Goal: Use online tool/utility: Utilize a website feature to perform a specific function

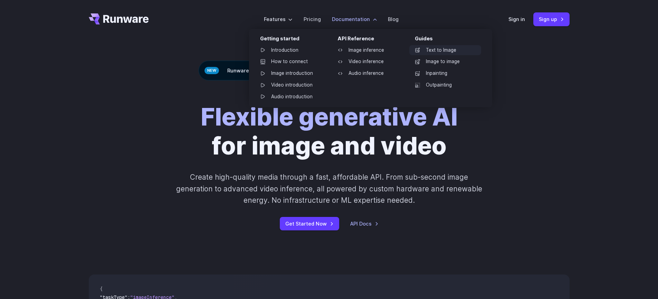
click at [436, 52] on link "Text to Image" at bounding box center [445, 50] width 72 height 10
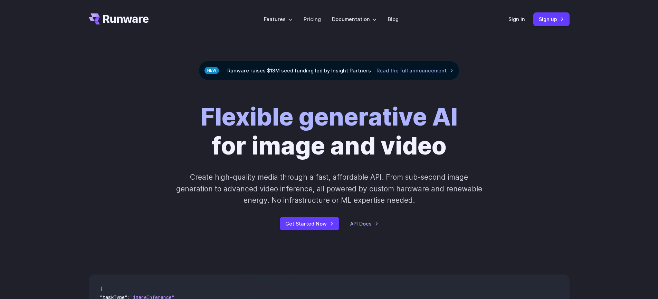
drag, startPoint x: 262, startPoint y: 209, endPoint x: 268, endPoint y: 218, distance: 10.9
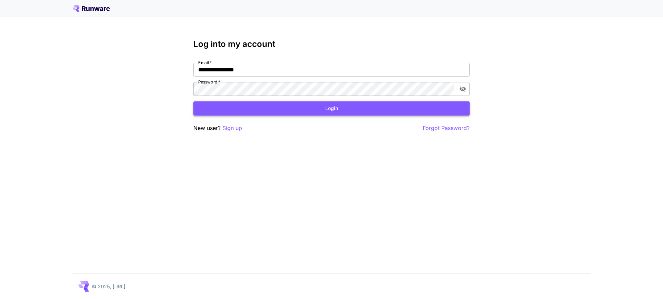
click at [319, 111] on button "Login" at bounding box center [331, 109] width 276 height 14
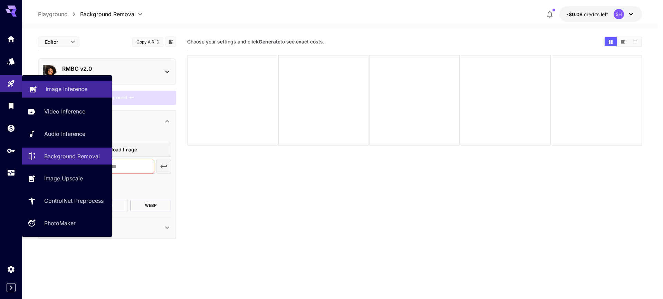
click at [48, 88] on p "Image Inference" at bounding box center [67, 89] width 42 height 8
type input "**********"
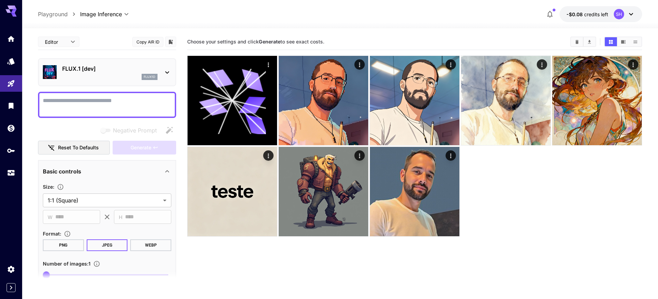
click at [78, 68] on p "FLUX.1 [dev]" at bounding box center [109, 69] width 95 height 8
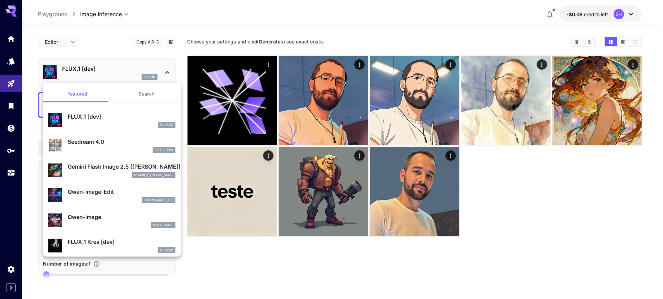
click at [87, 67] on div at bounding box center [331, 149] width 663 height 299
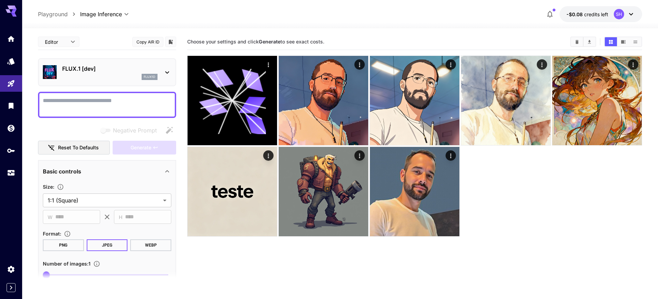
click at [107, 105] on textarea "Negative Prompt" at bounding box center [107, 105] width 128 height 17
click at [118, 100] on textarea "Negative Prompt" at bounding box center [107, 105] width 128 height 17
click at [110, 102] on textarea "Negative Prompt" at bounding box center [107, 105] width 128 height 17
click at [58, 44] on body "**********" at bounding box center [329, 177] width 658 height 354
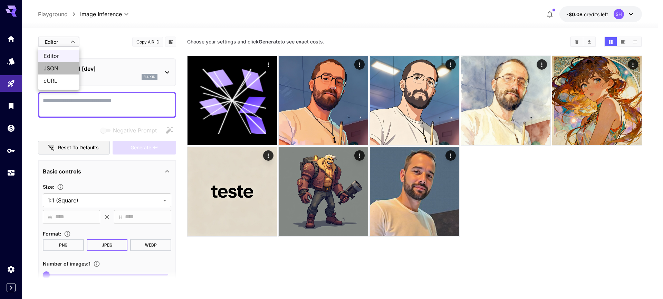
click at [56, 71] on span "JSON" at bounding box center [59, 68] width 30 height 8
type input "****"
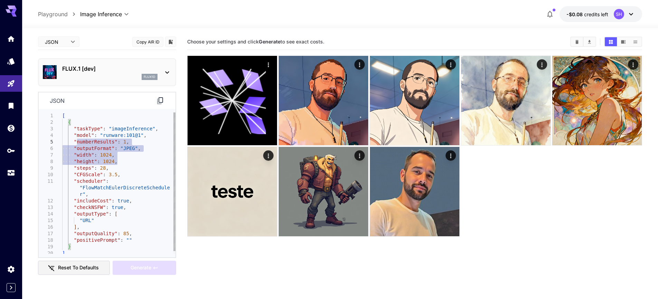
drag, startPoint x: 133, startPoint y: 165, endPoint x: 76, endPoint y: 140, distance: 61.4
click at [76, 140] on div "[ { "taskType" : "imageInference" , "model" : "runware:101@1" , "numberResults"…" at bounding box center [118, 185] width 113 height 144
click at [121, 155] on div "[ { "taskType" : "imageInference" , "model" : "runware:101@1" , "numberResults"…" at bounding box center [118, 185] width 113 height 144
click at [139, 180] on div "[ { "taskType" : "imageInference" , "model" : "runware:101@1" , "numberResults"…" at bounding box center [118, 185] width 113 height 144
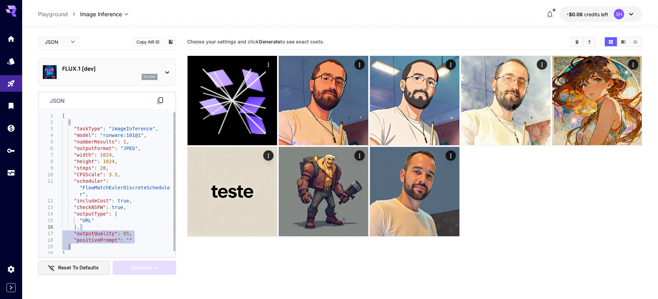
drag, startPoint x: 147, startPoint y: 244, endPoint x: 59, endPoint y: 135, distance: 140.2
click at [62, 135] on div "[ { "taskType" : "imageInference" , "model" : "runware:101@1" , "numberResults"…" at bounding box center [118, 185] width 113 height 144
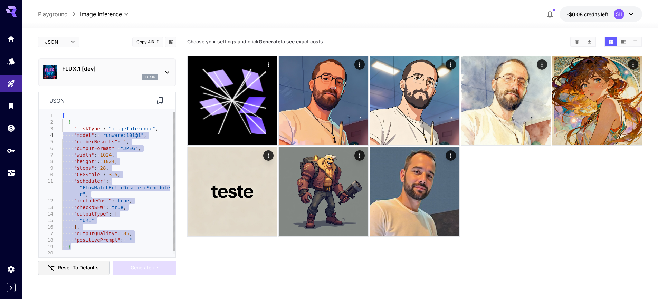
click at [169, 209] on div "[ { "taskType" : "imageInference" , "model" : "runware:101@1" , "numberResults"…" at bounding box center [118, 185] width 113 height 144
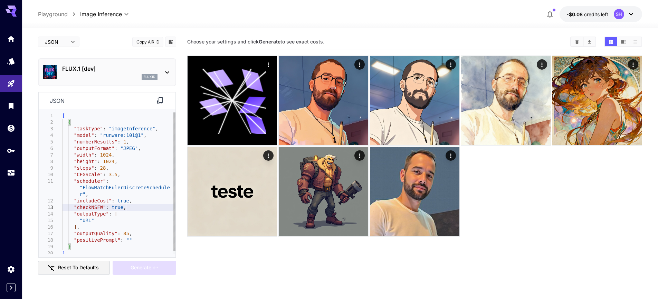
click at [103, 235] on div "[ { "taskType" : "imageInference" , "model" : "runware:101@1" , "numberResults"…" at bounding box center [118, 185] width 113 height 144
click at [117, 205] on div "[ { "taskType" : "imageInference" , "model" : "runware:101@1" , "numberResults"…" at bounding box center [118, 185] width 113 height 144
drag, startPoint x: 134, startPoint y: 247, endPoint x: 133, endPoint y: 243, distance: 4.0
click at [133, 243] on div "[ { "taskType" : "imageInference" , "model" : "runware:101@1" , "numberResults"…" at bounding box center [118, 185] width 113 height 144
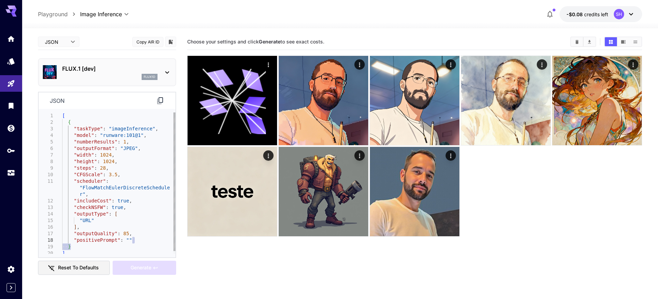
click at [145, 238] on div "[ { "taskType" : "imageInference" , "model" : "runware:101@1" , "numberResults"…" at bounding box center [118, 185] width 113 height 144
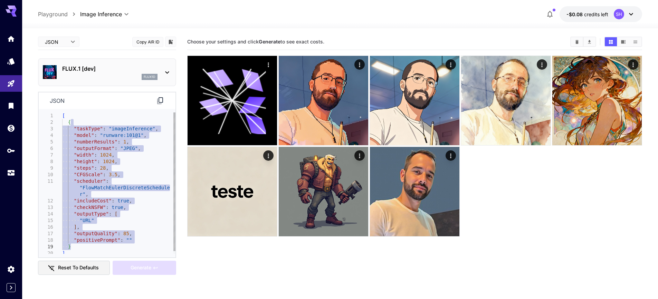
drag, startPoint x: 119, startPoint y: 126, endPoint x: 152, endPoint y: 216, distance: 96.2
click at [162, 247] on div "[ { "taskType" : "imageInference" , "model" : "runware:101@1" , "numberResults"…" at bounding box center [118, 185] width 113 height 144
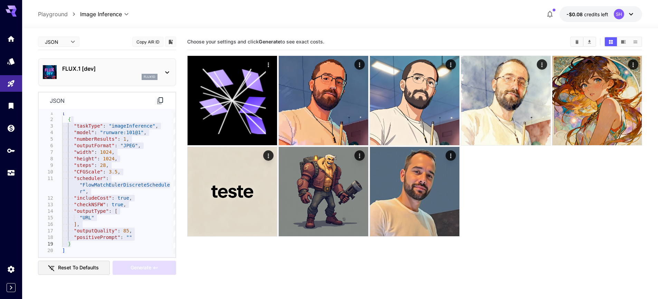
click at [218, 267] on section "Choose your settings and click Generate to see exact costs." at bounding box center [414, 183] width 455 height 299
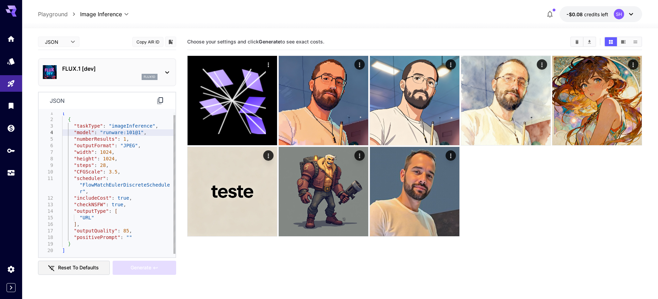
click at [112, 133] on div "[ { "taskType" : "imageInference" , "model" : "runware:101@1" , "numberResults"…" at bounding box center [118, 182] width 113 height 144
drag, startPoint x: 100, startPoint y: 132, endPoint x: 145, endPoint y: 134, distance: 44.6
click at [145, 134] on div "[ { "taskType" : "imageInference" , "model" : "runware:101@1" , "numberResults"…" at bounding box center [118, 182] width 113 height 144
drag, startPoint x: 133, startPoint y: 171, endPoint x: 70, endPoint y: 134, distance: 72.7
click at [70, 134] on div "[ { "taskType" : "imageInference" , "model" : "runware:101@1" , "numberResults"…" at bounding box center [118, 182] width 113 height 144
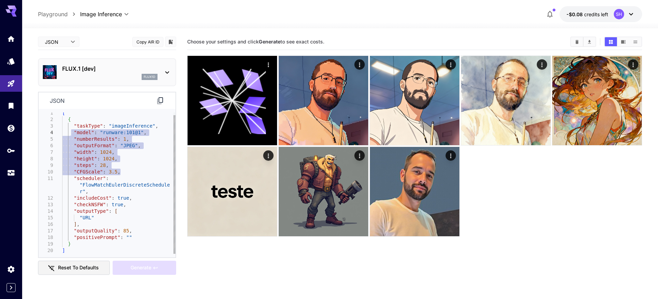
click at [145, 156] on div "[ { "taskType" : "imageInference" , "model" : "runware:101@1" , "numberResults"…" at bounding box center [118, 182] width 113 height 144
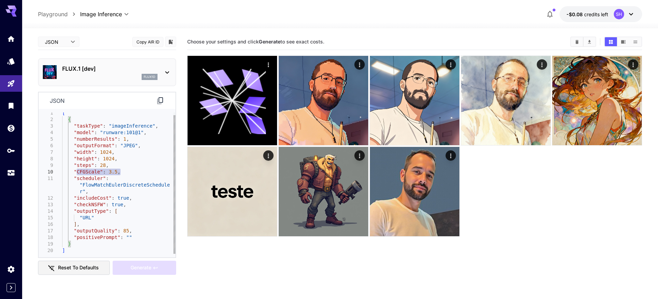
drag, startPoint x: 77, startPoint y: 172, endPoint x: 126, endPoint y: 172, distance: 49.4
click at [126, 172] on div "[ { "taskType" : "imageInference" , "model" : "runware:101@1" , "numberResults"…" at bounding box center [118, 182] width 113 height 144
type textarea "**********"
drag, startPoint x: 84, startPoint y: 179, endPoint x: 126, endPoint y: 178, distance: 42.5
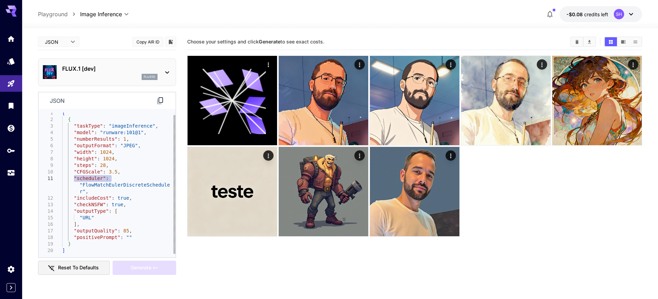
click at [126, 178] on div "[ { "taskType" : "imageInference" , "model" : "runware:101@1" , "numberResults"…" at bounding box center [118, 182] width 113 height 144
click at [128, 180] on div "[ { "taskType" : "imageInference" , "model" : "runware:101@1" , "numberResults"…" at bounding box center [118, 182] width 113 height 144
drag, startPoint x: 81, startPoint y: 185, endPoint x: 101, endPoint y: 192, distance: 21.4
click at [101, 192] on div "[ { "taskType" : "imageInference" , "model" : "runware:101@1" , "numberResults"…" at bounding box center [118, 182] width 113 height 144
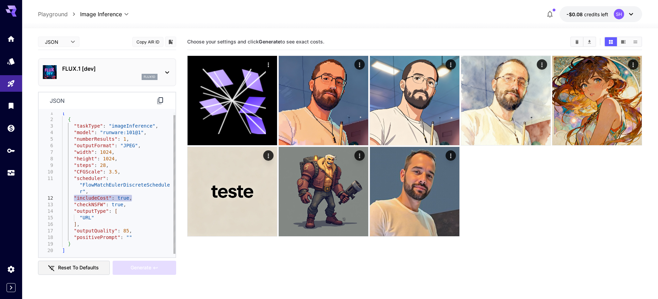
drag, startPoint x: 75, startPoint y: 200, endPoint x: 139, endPoint y: 198, distance: 64.3
click at [139, 198] on div "[ { "taskType" : "imageInference" , "model" : "runware:101@1" , "numberResults"…" at bounding box center [118, 182] width 113 height 144
click at [146, 198] on div "[ { "taskType" : "imageInference" , "model" : "runware:101@1" , "numberResults"…" at bounding box center [118, 182] width 113 height 144
drag, startPoint x: 74, startPoint y: 211, endPoint x: 91, endPoint y: 223, distance: 21.3
click at [91, 223] on div "[ { "taskType" : "imageInference" , "model" : "runware:101@1" , "numberResults"…" at bounding box center [118, 182] width 113 height 144
